Goal: Find specific page/section: Find specific page/section

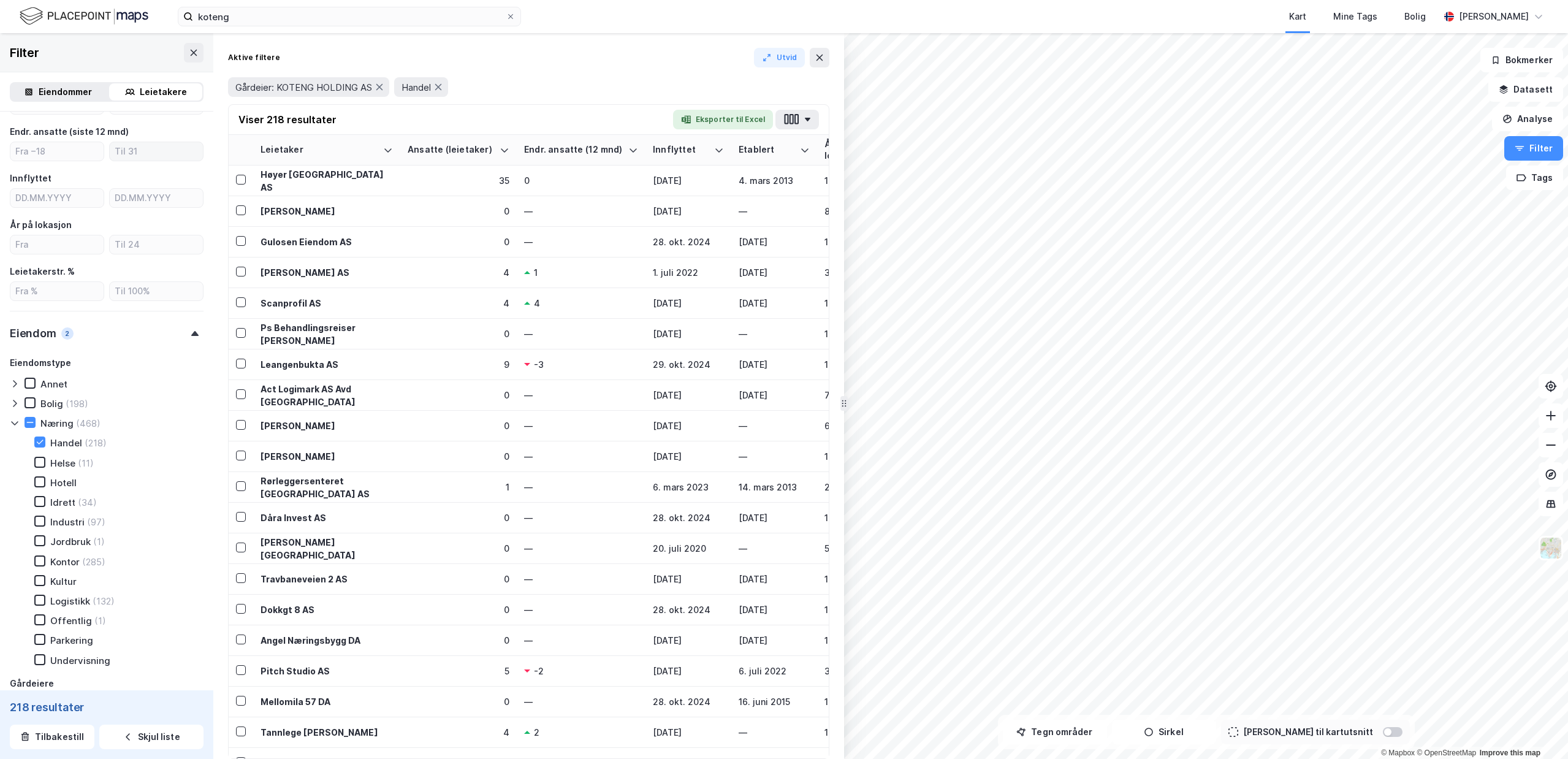
scroll to position [305, 0]
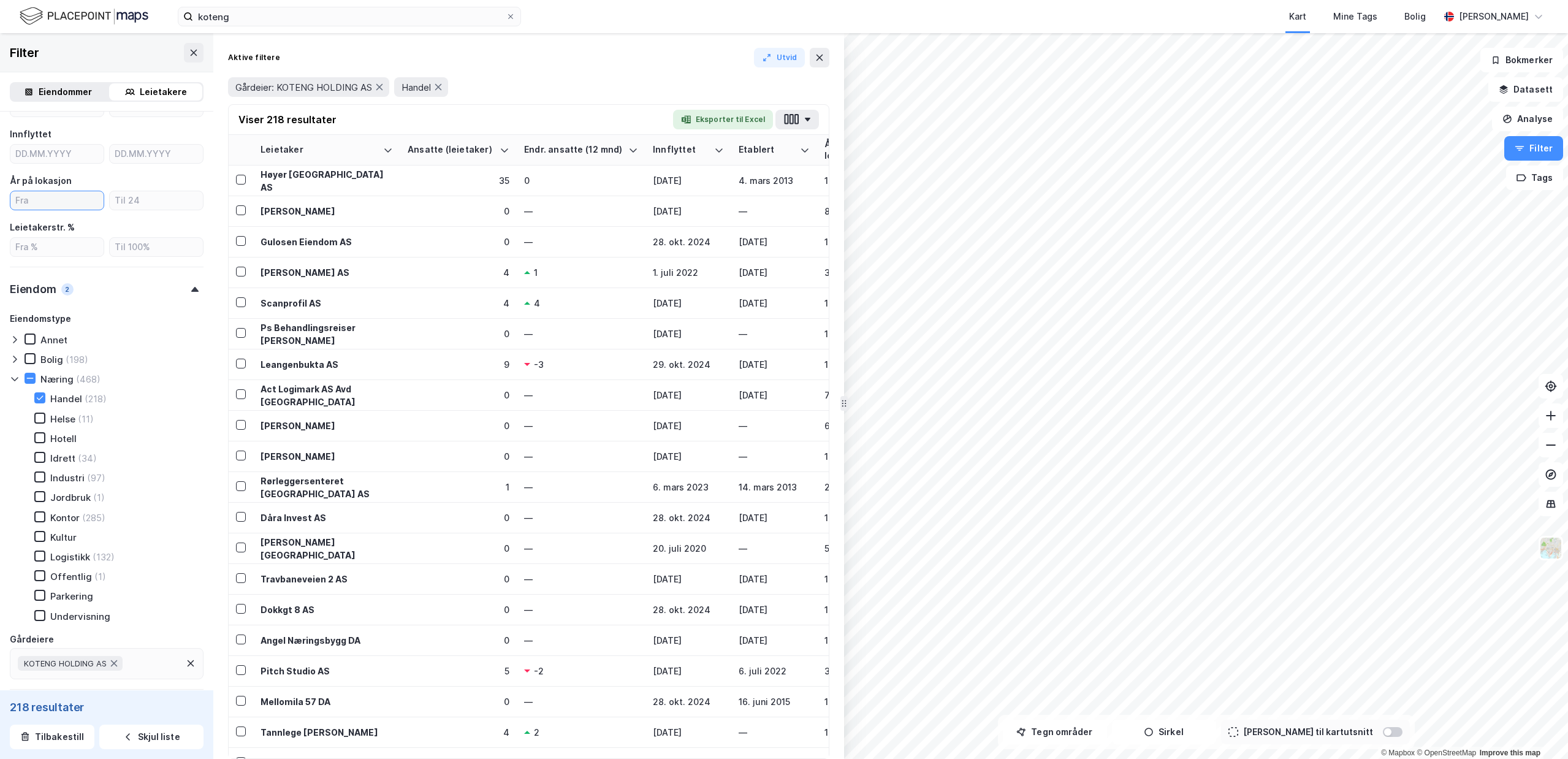
click at [46, 197] on input "number" at bounding box center [57, 201] width 93 height 18
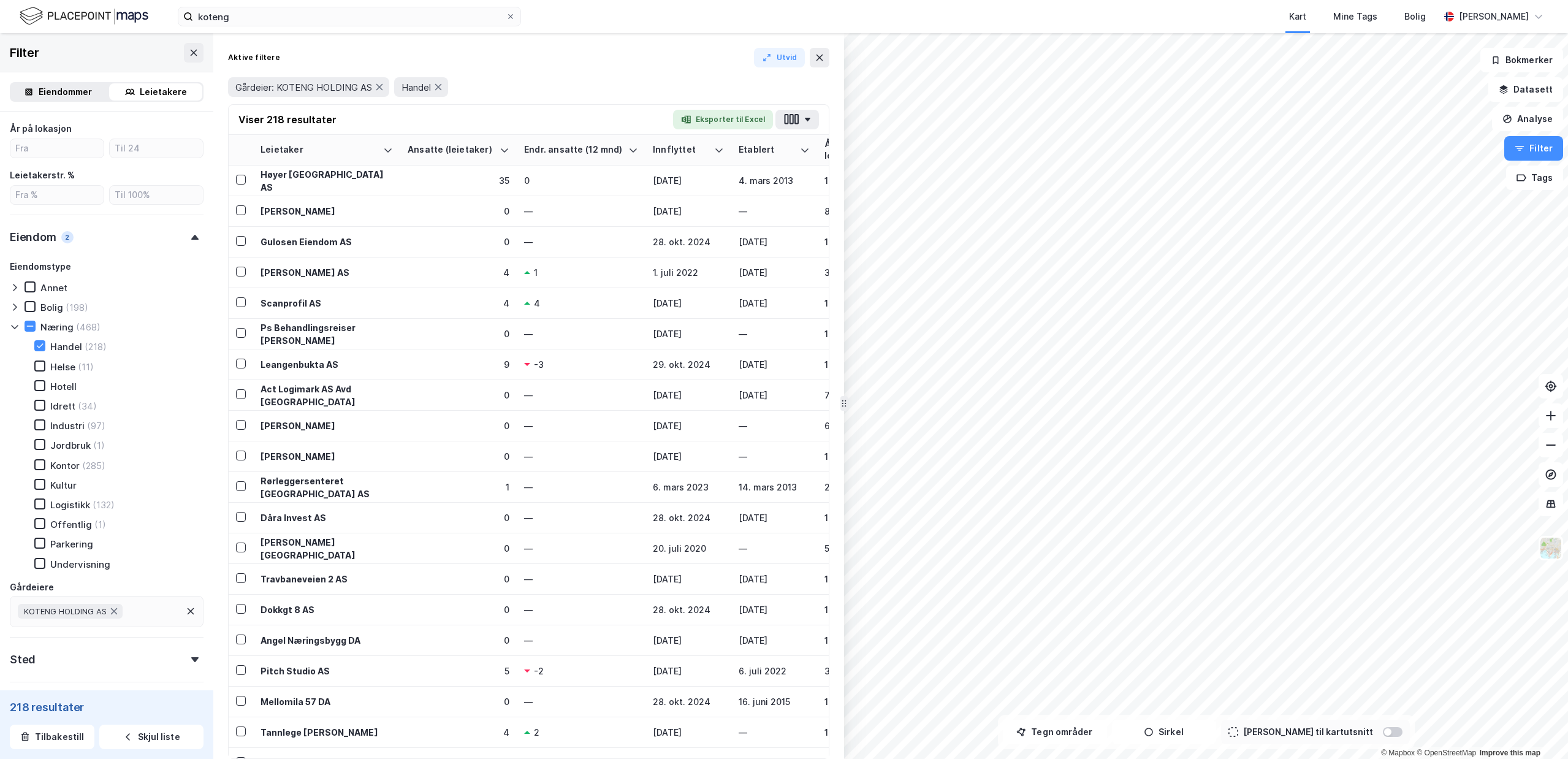
scroll to position [454, 0]
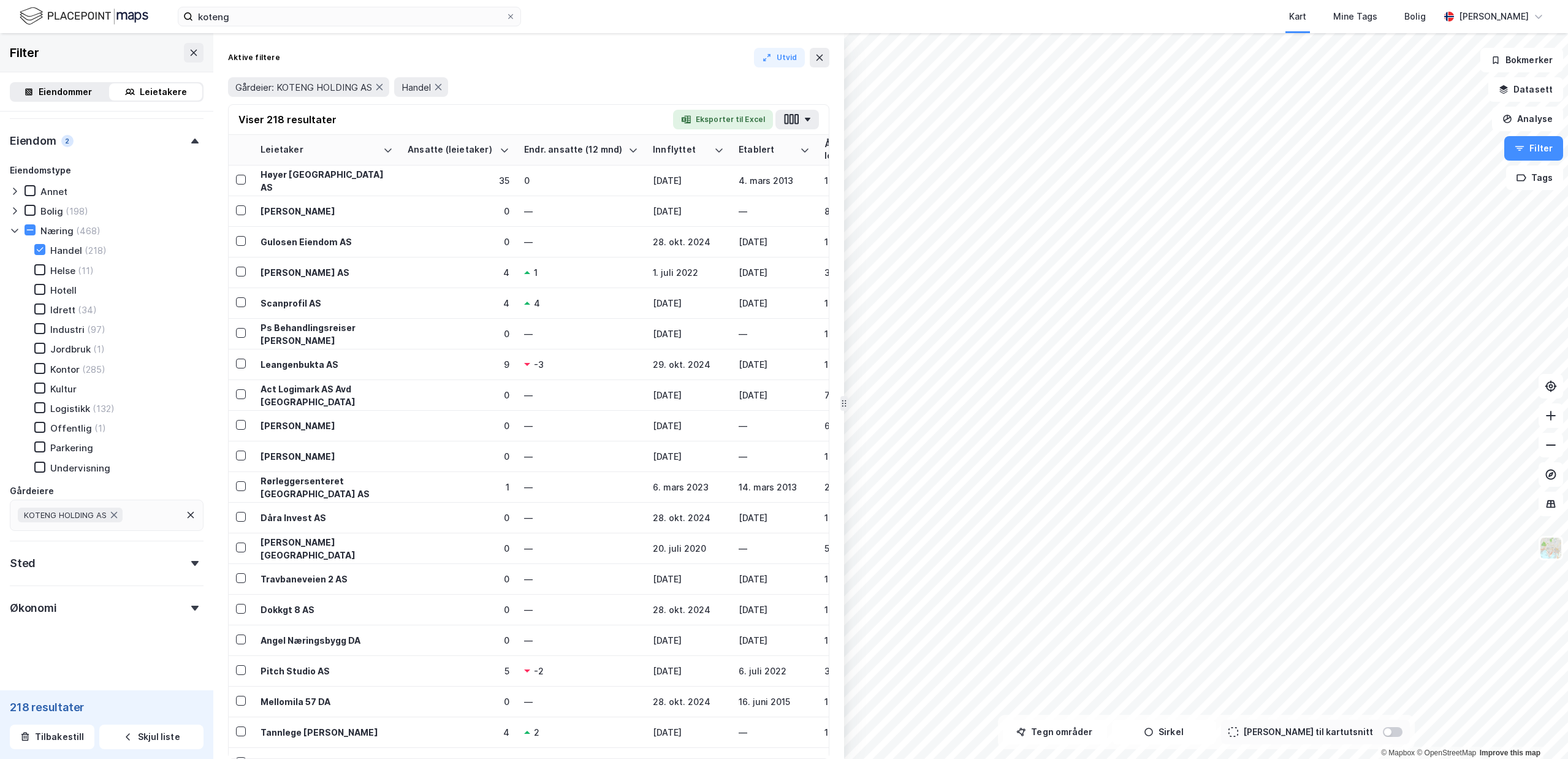
click at [117, 606] on div "Økonomi" at bounding box center [106, 603] width 194 height 35
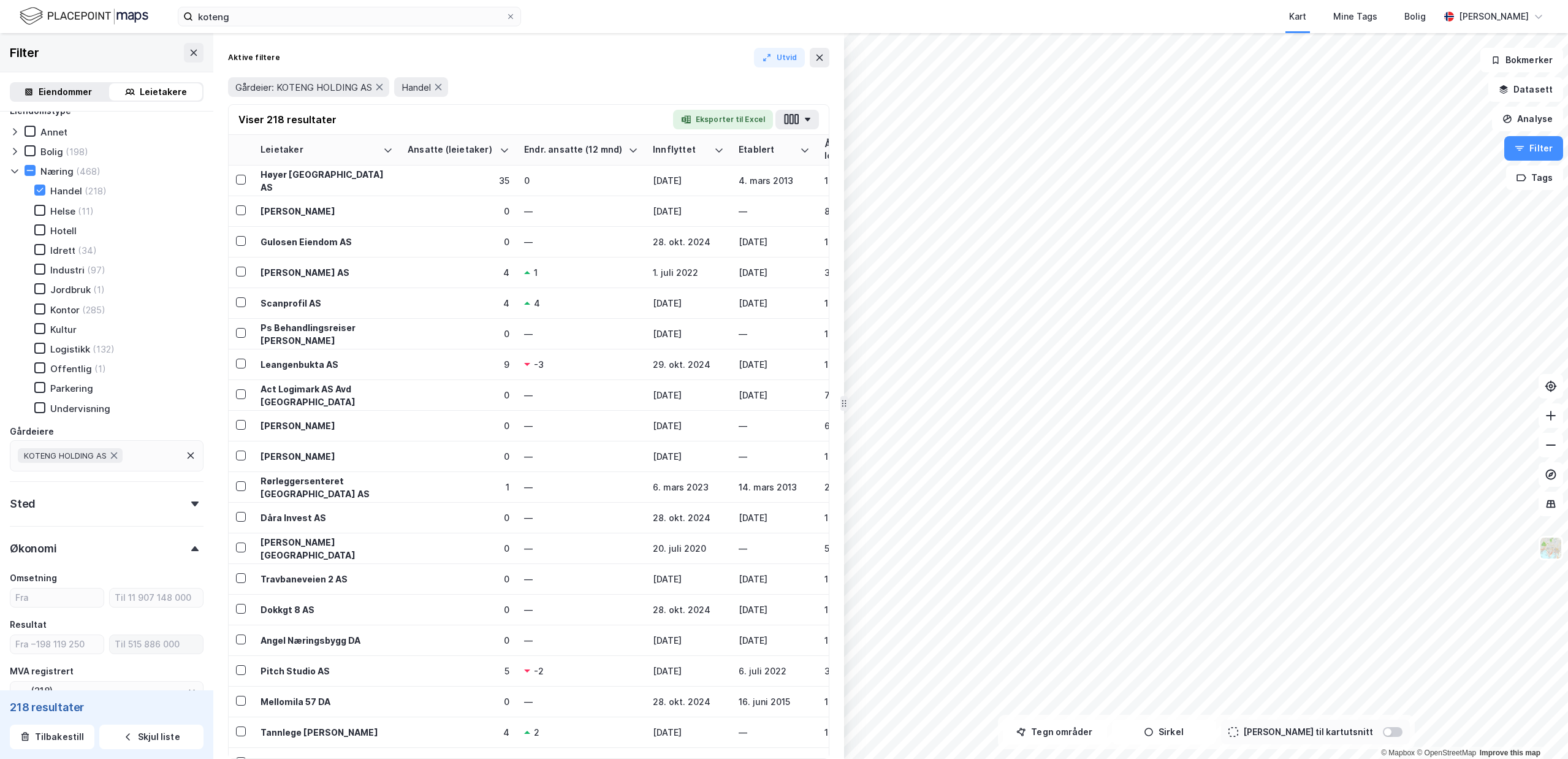
scroll to position [586, 0]
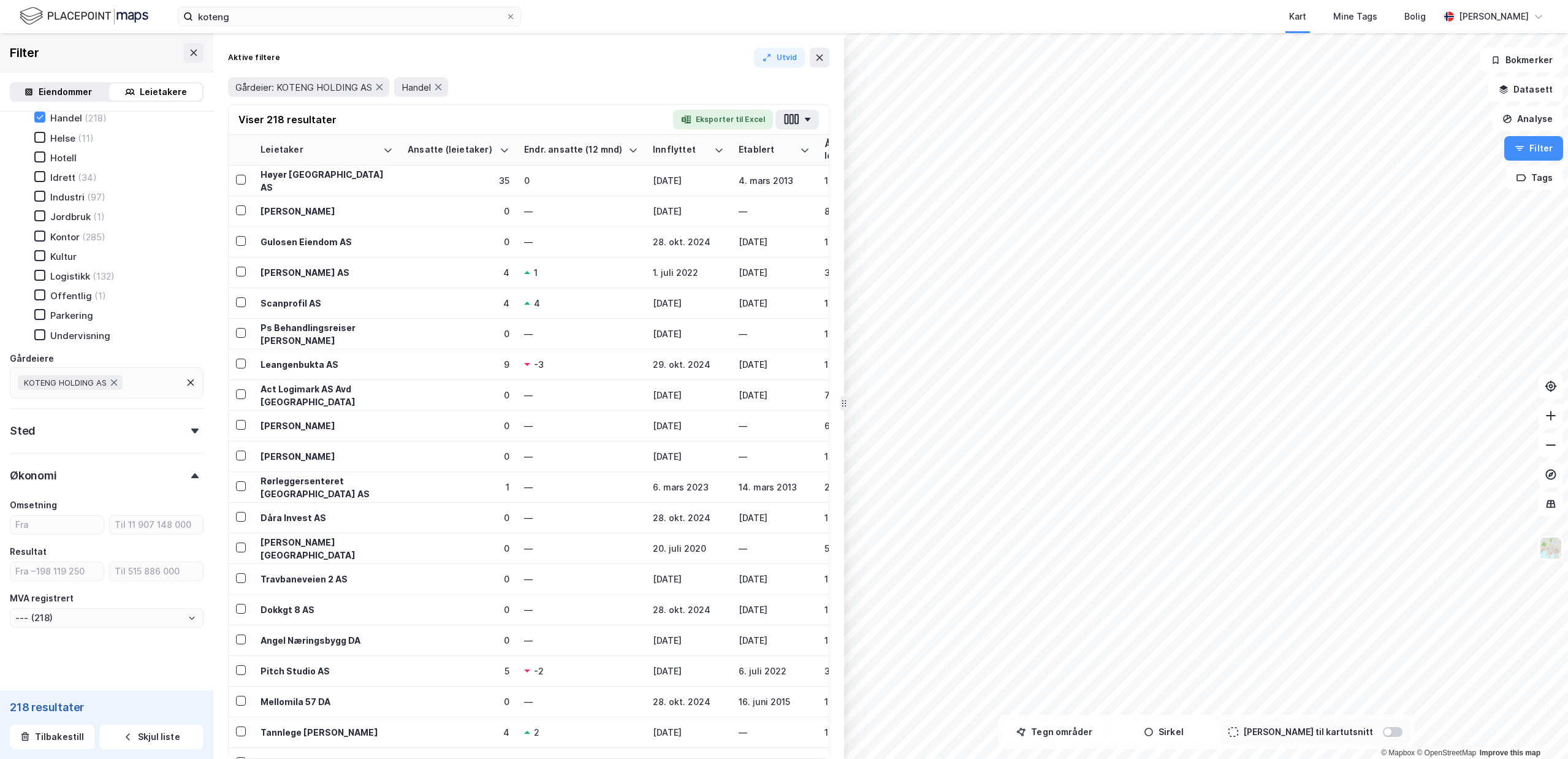
click at [133, 428] on div "Sted" at bounding box center [106, 426] width 194 height 35
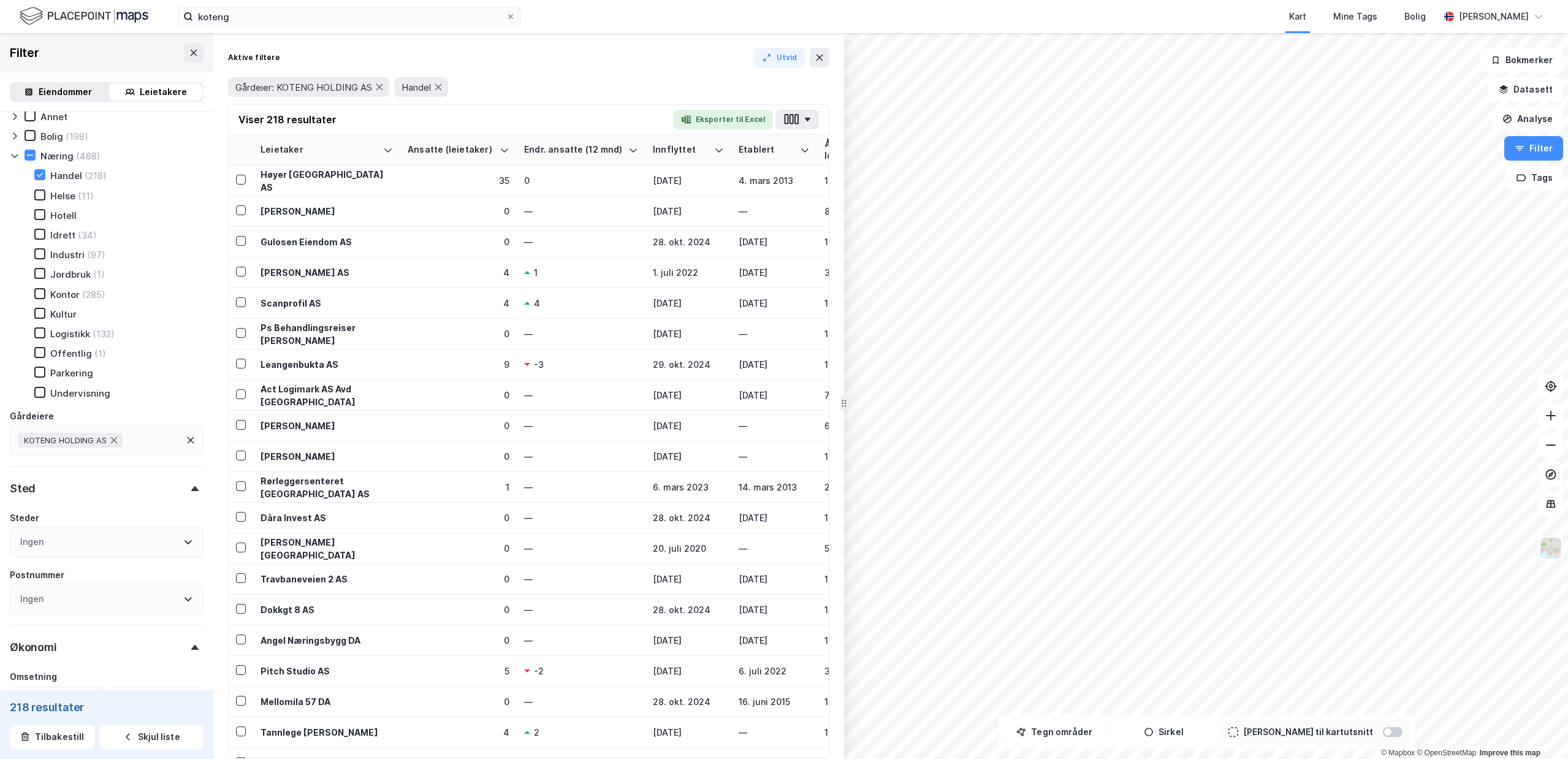
scroll to position [443, 0]
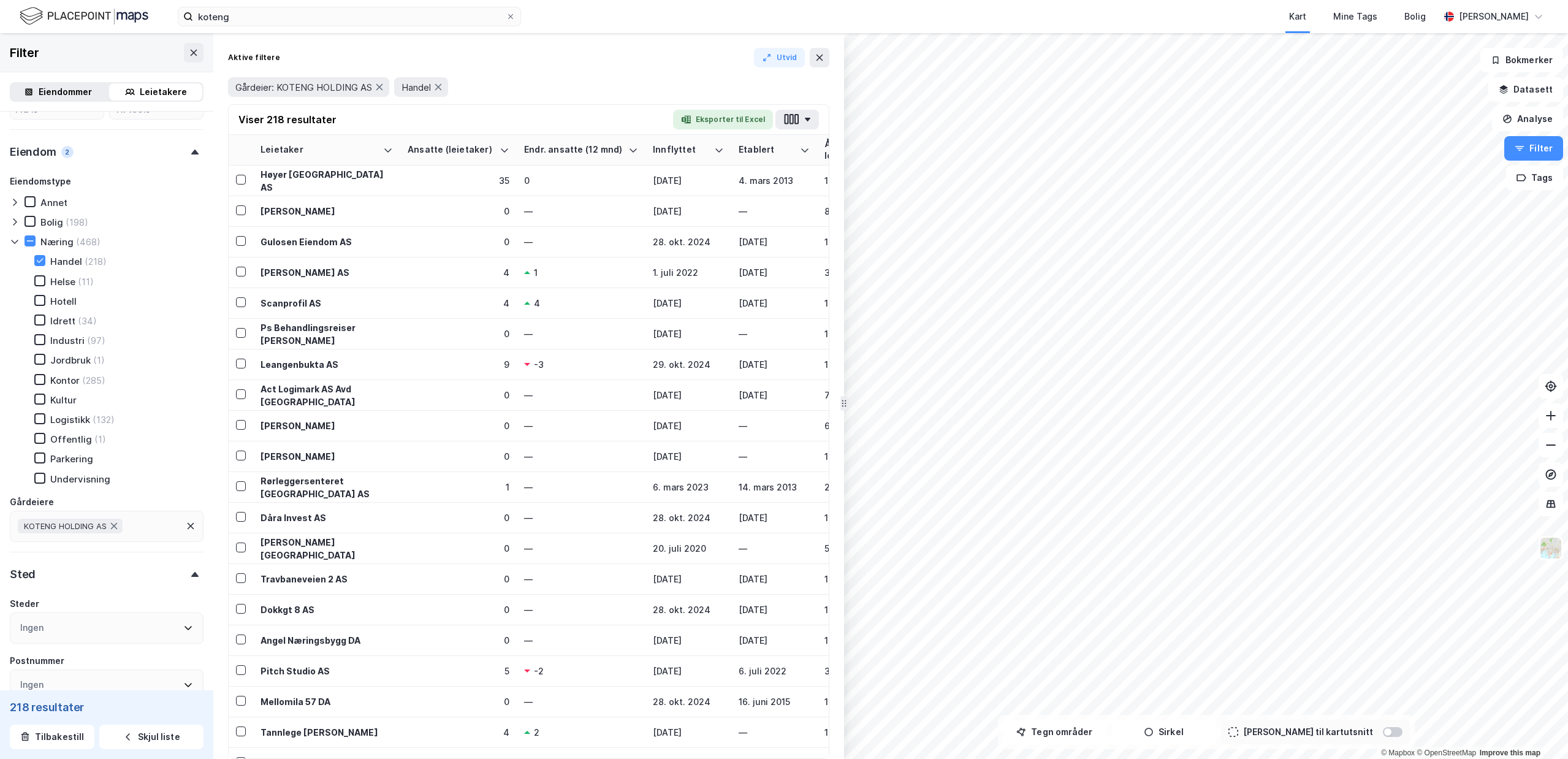
drag, startPoint x: 86, startPoint y: 239, endPoint x: 38, endPoint y: 15, distance: 229.1
click at [159, 578] on div "Sted" at bounding box center [106, 569] width 194 height 35
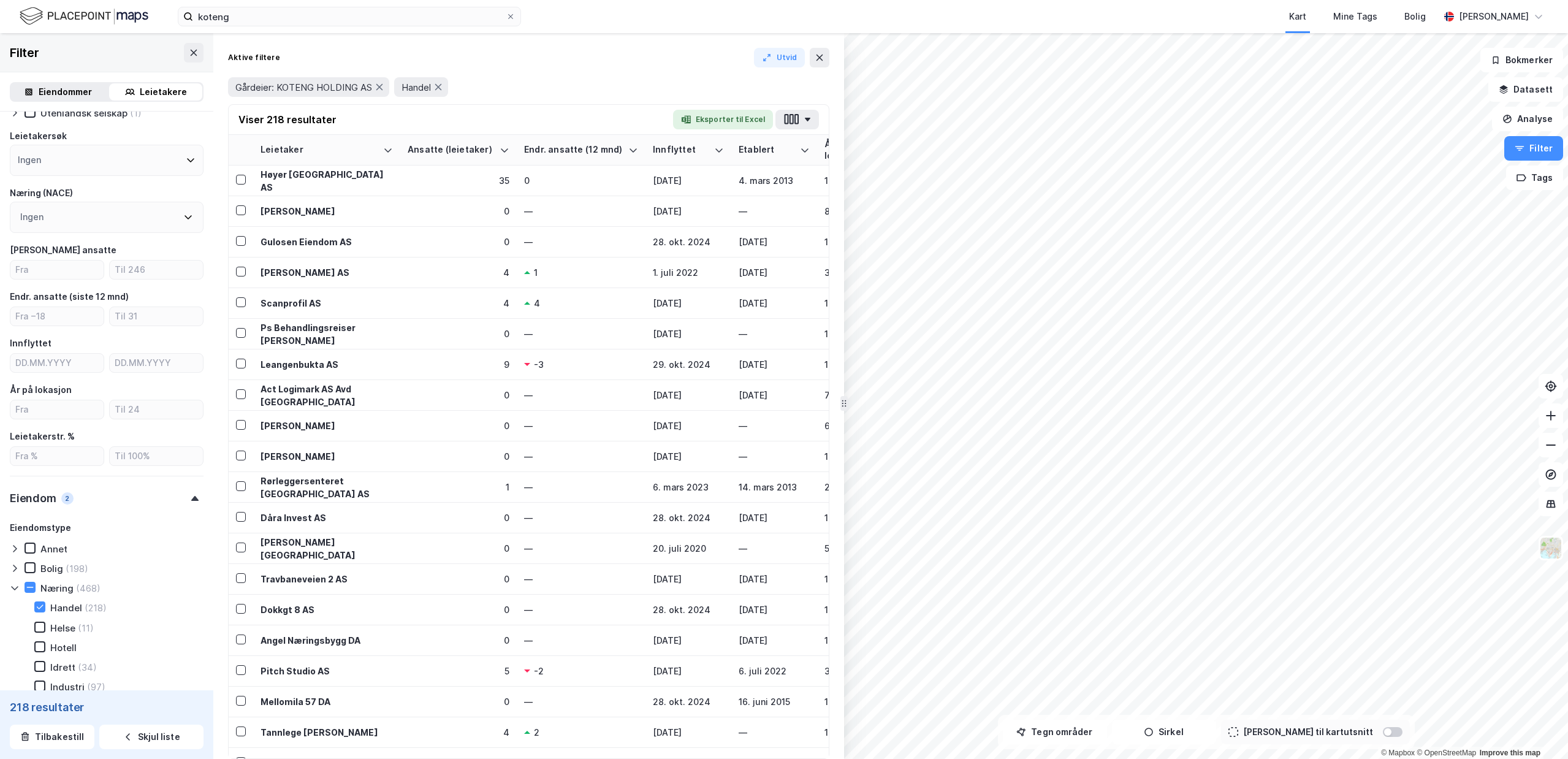
scroll to position [0, 0]
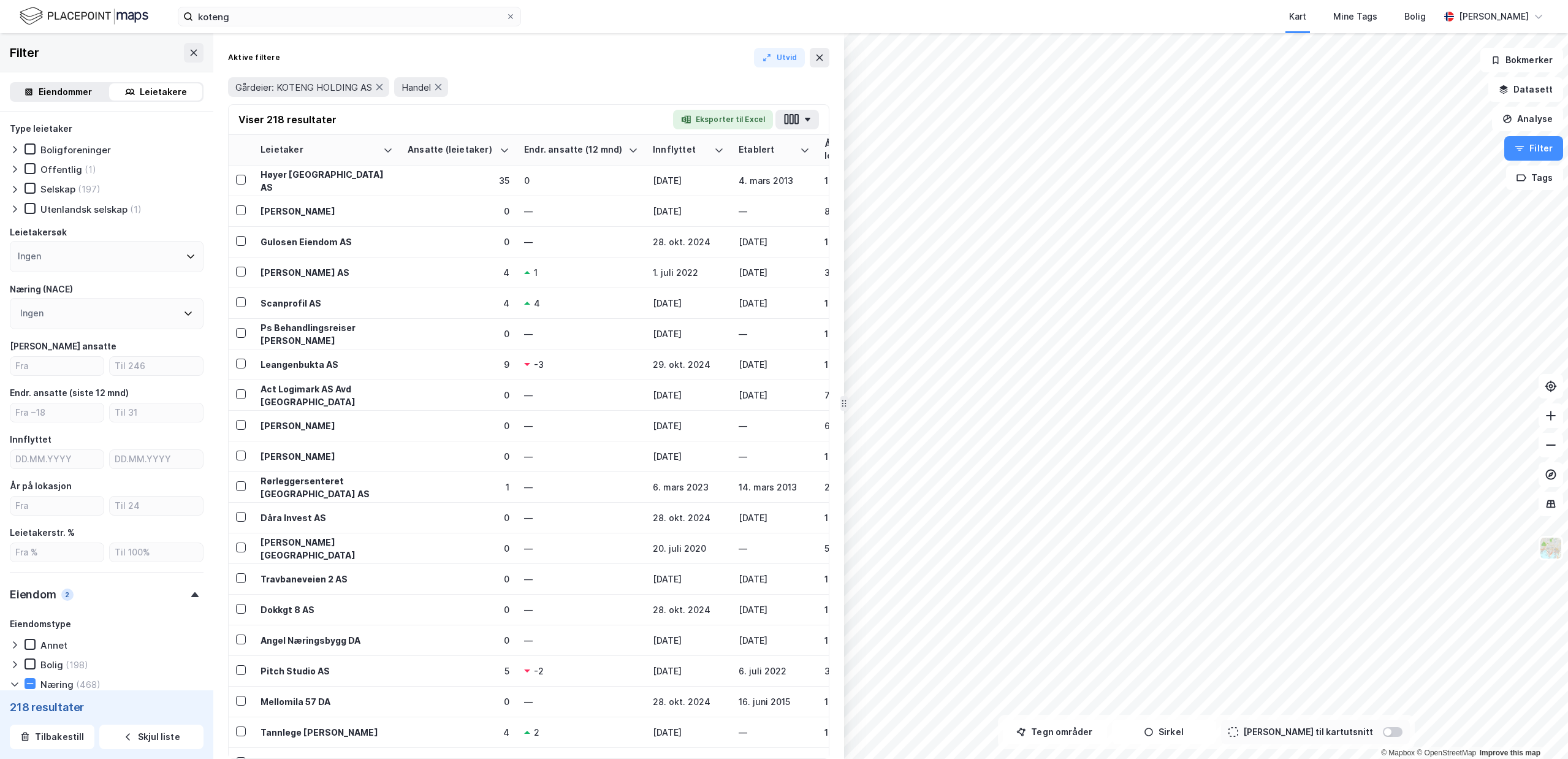
click at [86, 96] on div "Eiendommer" at bounding box center [65, 92] width 53 height 15
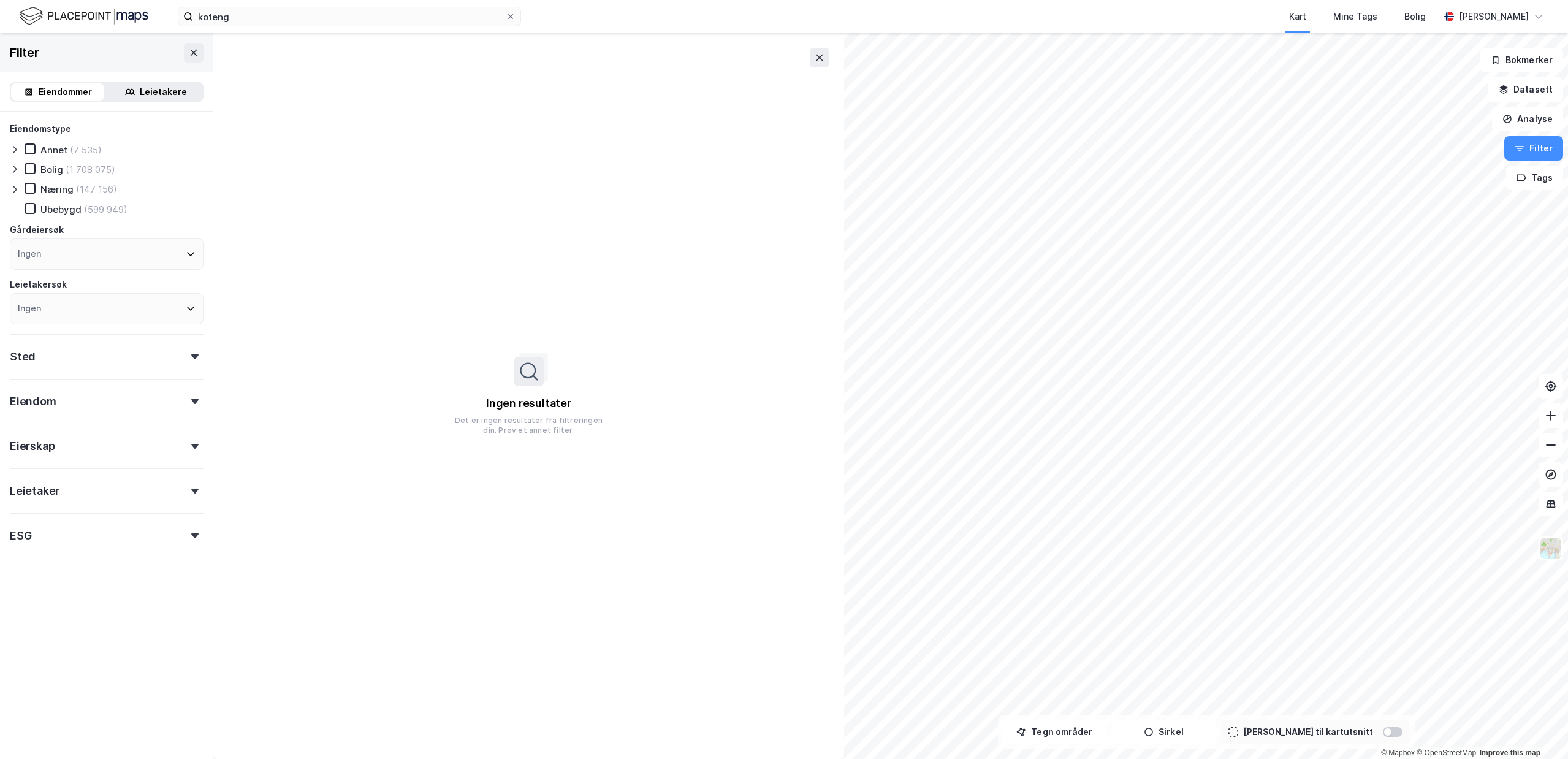
click at [94, 449] on div "Eierskap" at bounding box center [106, 441] width 194 height 35
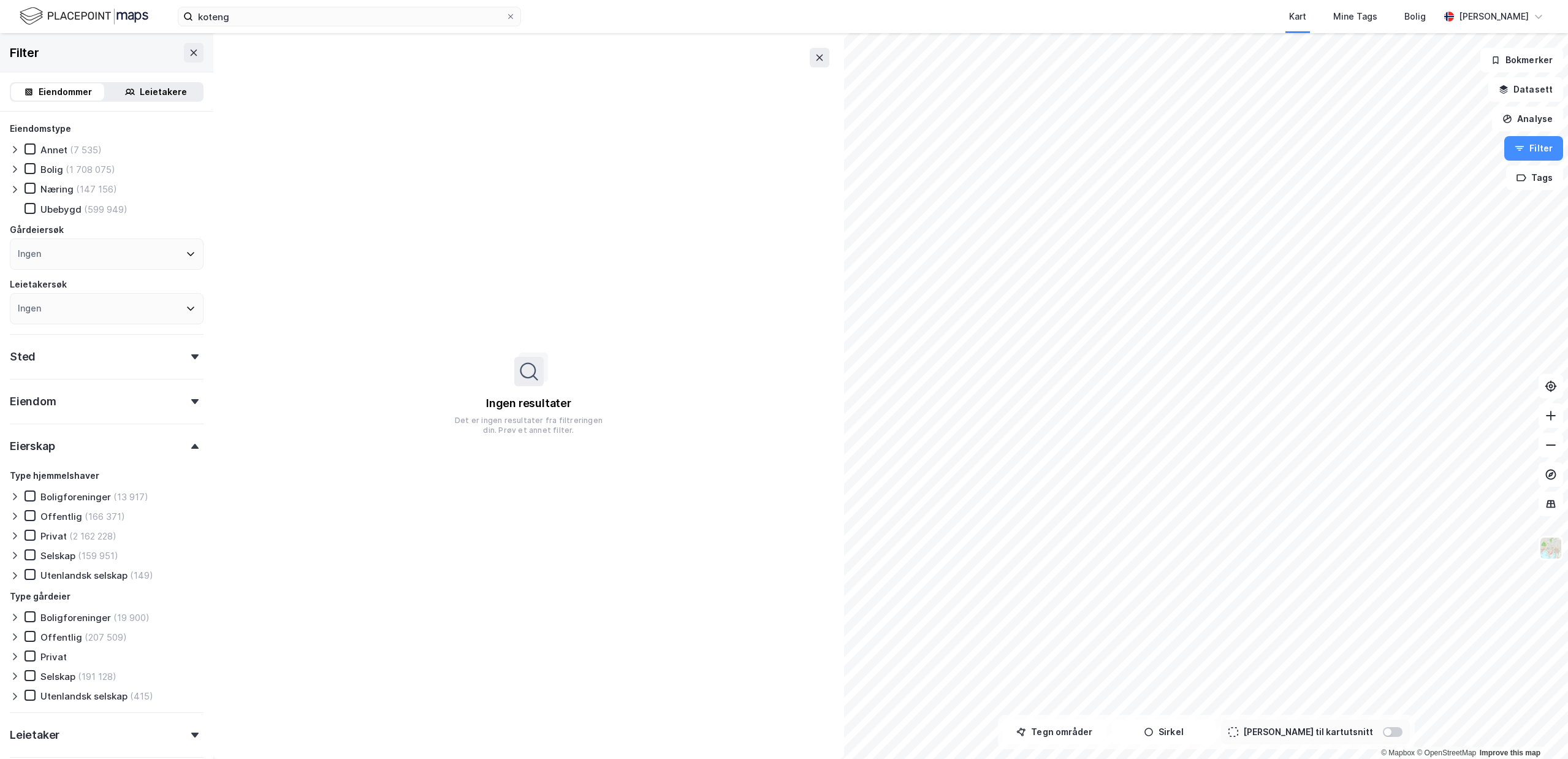
click at [90, 737] on div "Leietaker" at bounding box center [106, 730] width 194 height 35
drag, startPoint x: 83, startPoint y: 723, endPoint x: 79, endPoint y: 693, distance: 30.3
click at [71, 734] on div "Leietaker" at bounding box center [106, 730] width 194 height 35
click at [174, 730] on div "Leietaker" at bounding box center [106, 730] width 194 height 35
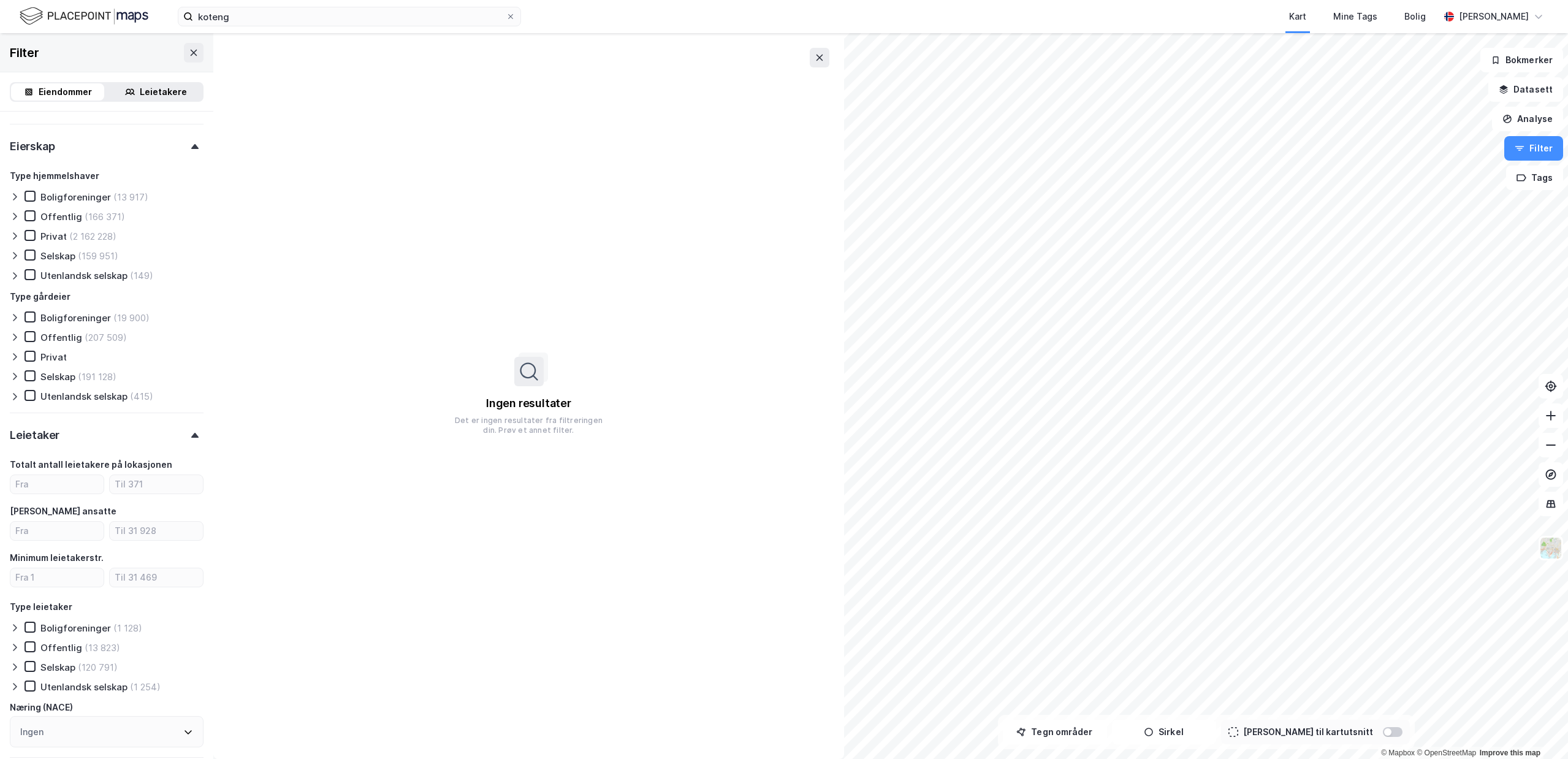
scroll to position [398, 0]
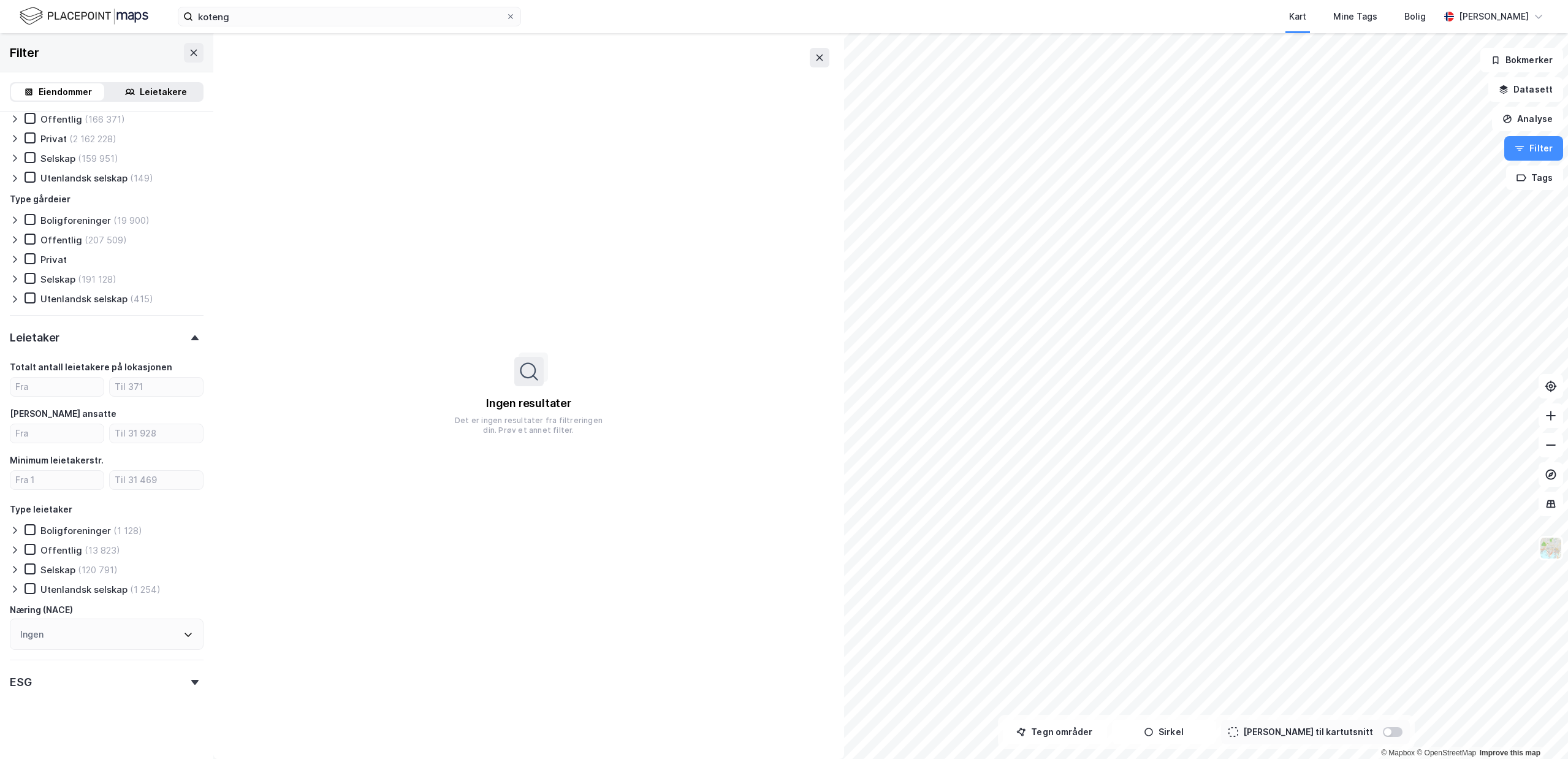
click at [155, 640] on div "Ingen" at bounding box center [106, 634] width 194 height 31
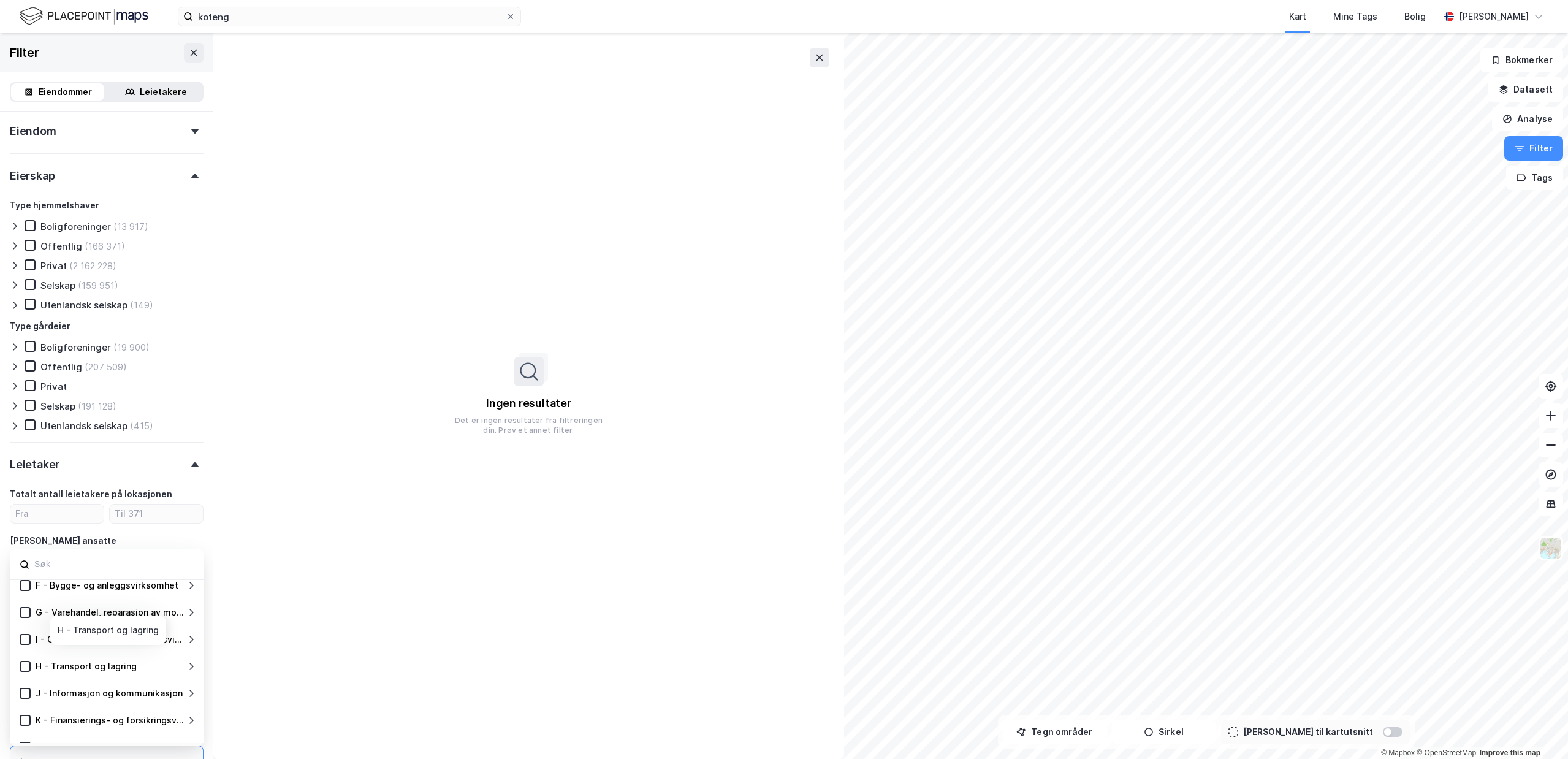
scroll to position [94, 0]
click at [188, 657] on icon at bounding box center [191, 662] width 10 height 10
click at [122, 571] on input at bounding box center [113, 565] width 161 height 16
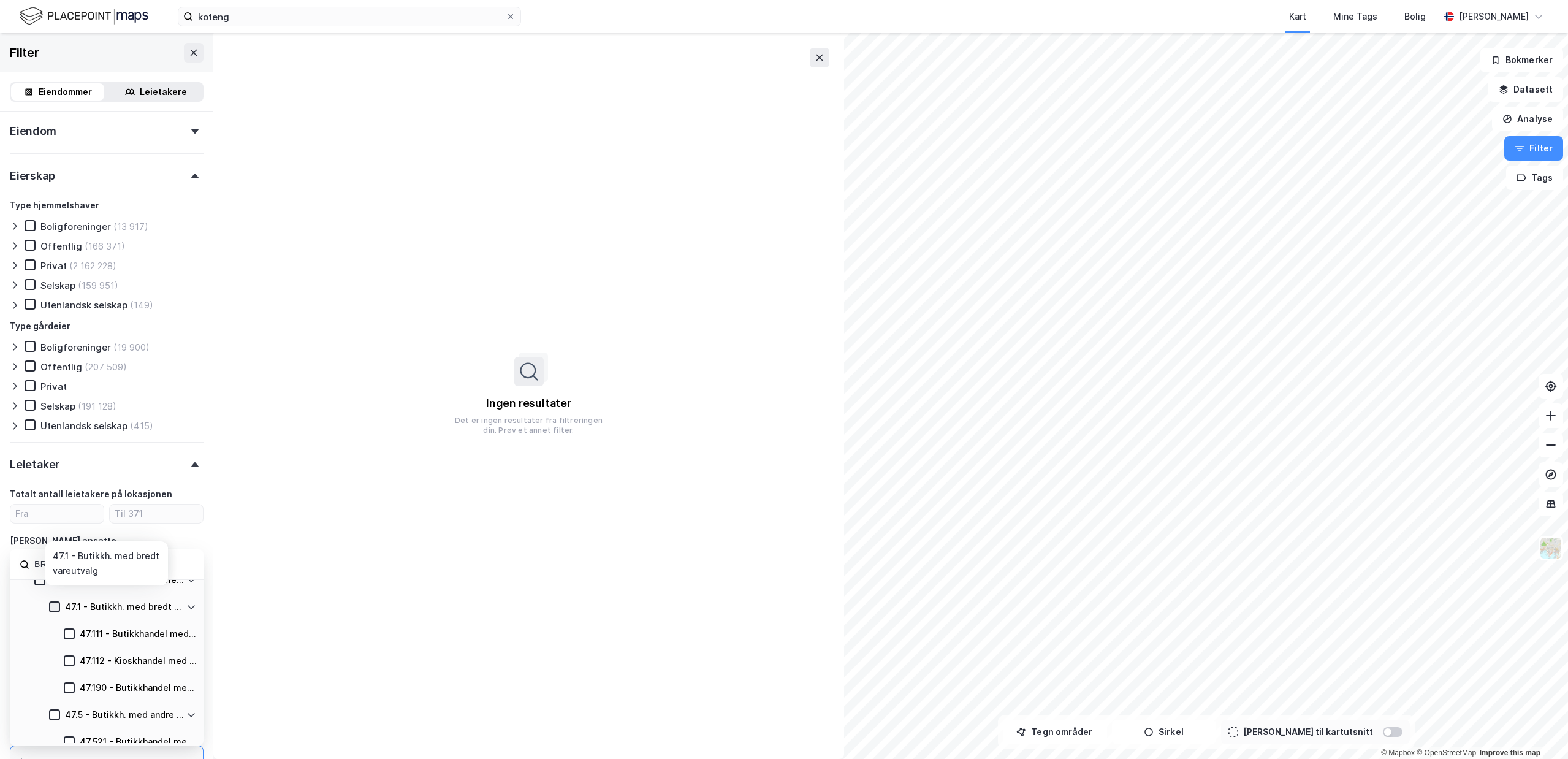
type input "BREDT"
click at [55, 603] on icon at bounding box center [54, 607] width 9 height 9
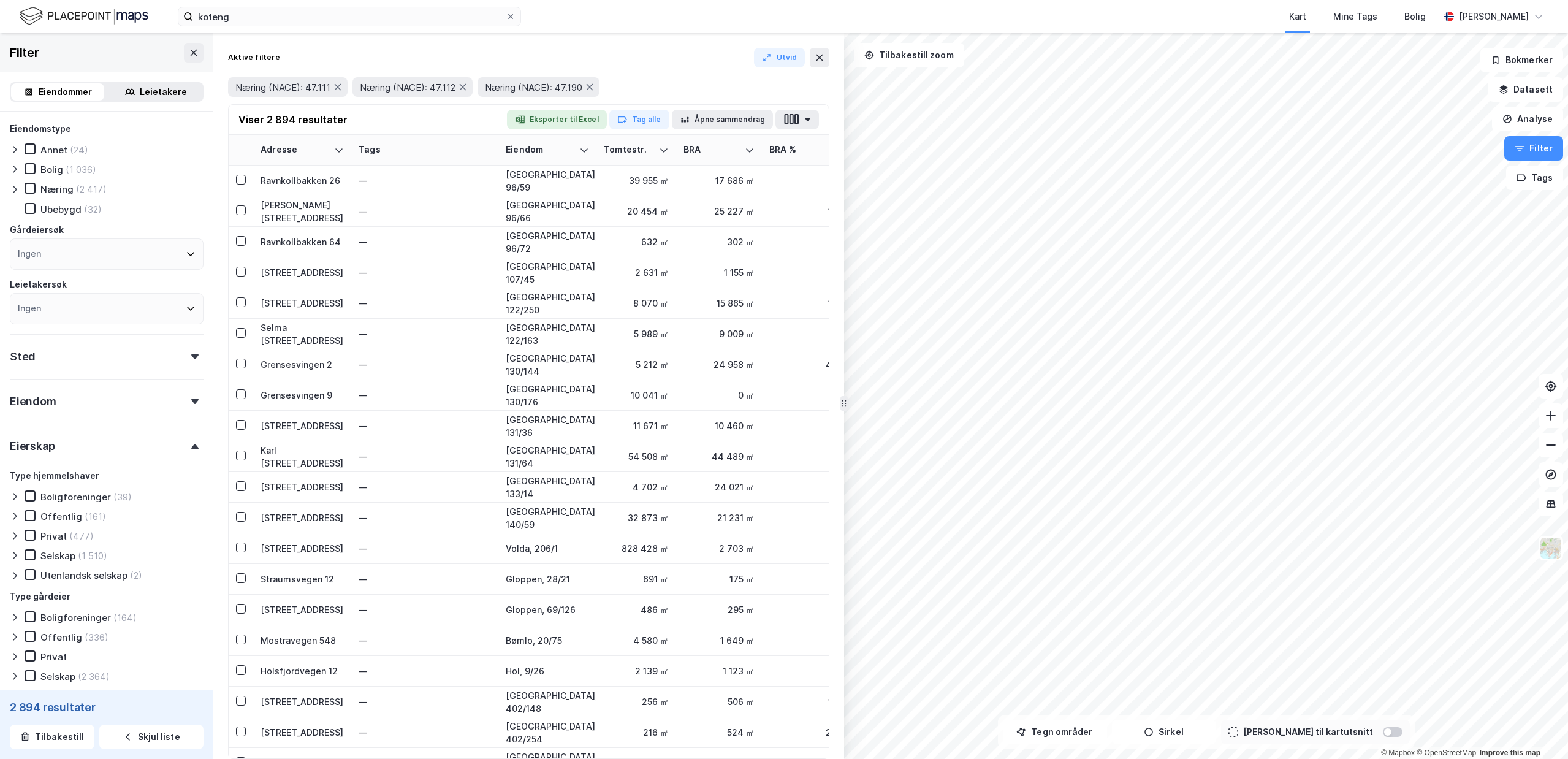
click at [80, 255] on div "Ingen" at bounding box center [106, 254] width 194 height 31
type input "KOTENG"
click at [21, 313] on icon at bounding box center [25, 316] width 9 height 9
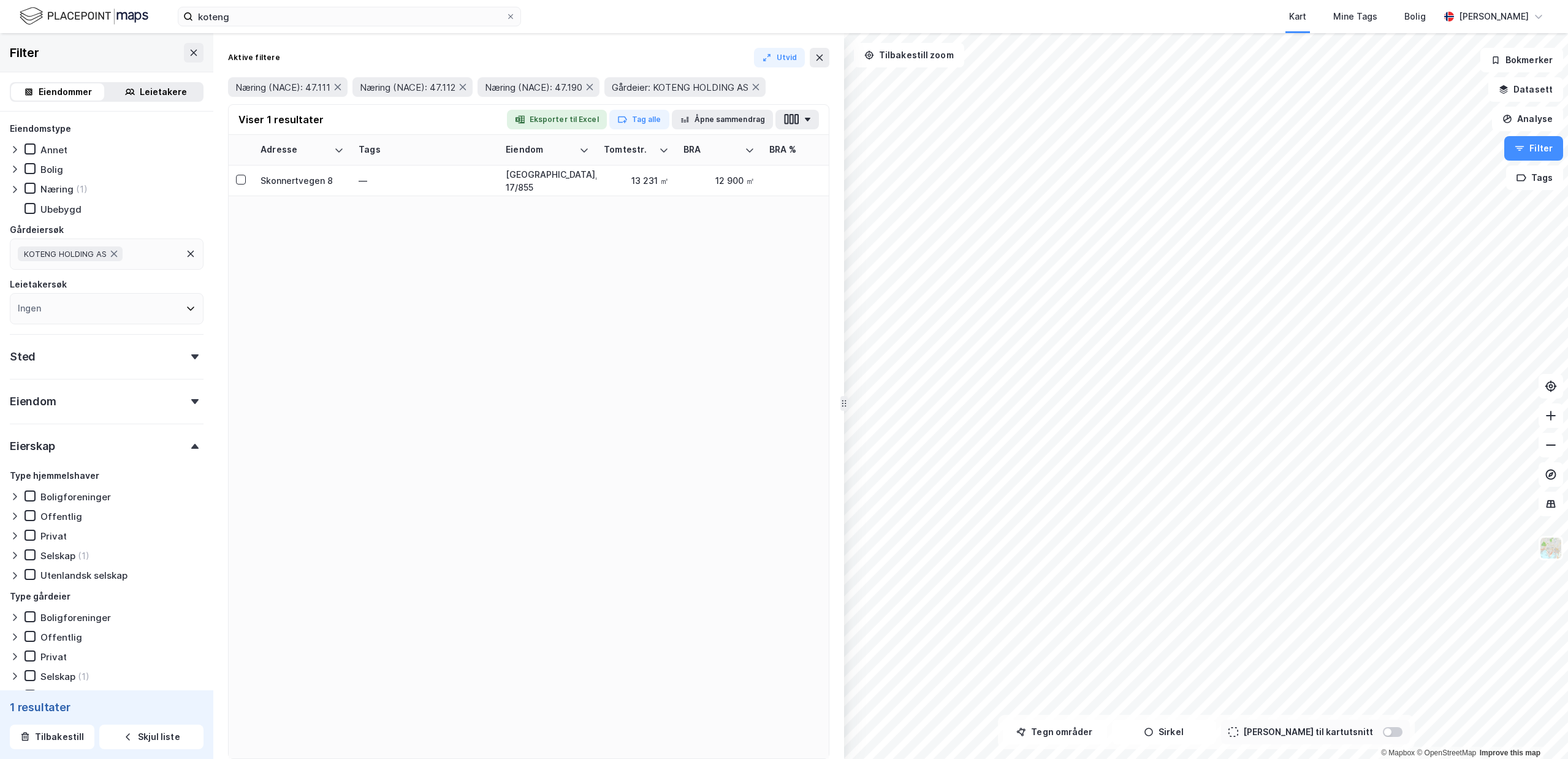
click at [718, 496] on div "© Mapbox © OpenStreetMap Improve this map Filter Eiendommer Leietakere Eiendoms…" at bounding box center [784, 396] width 1568 height 726
click at [709, 318] on div "Adresse Tags Eiendom Tomtestr. BRA BRA % BYA BYA % Leietakere Ansatte Eiendomst…" at bounding box center [528, 446] width 600 height 623
